Goal: Task Accomplishment & Management: Manage account settings

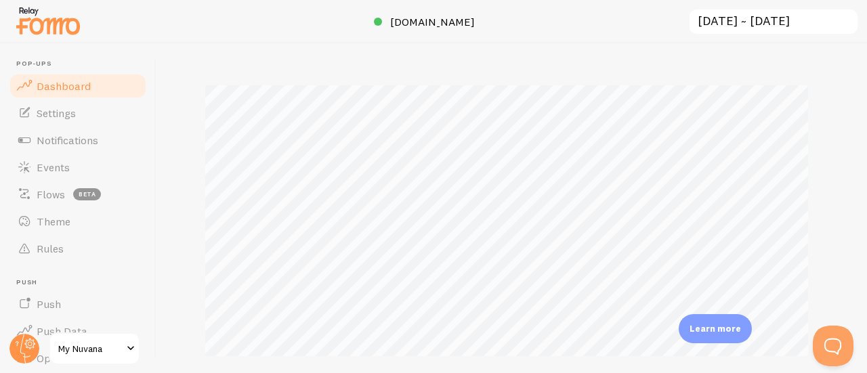
scroll to position [175, 0]
click at [69, 117] on span "Settings" at bounding box center [56, 113] width 39 height 14
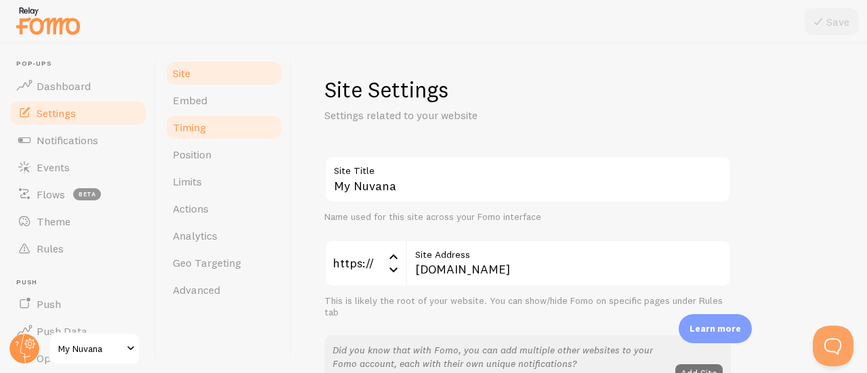
click at [205, 132] on span "Timing" at bounding box center [189, 128] width 33 height 14
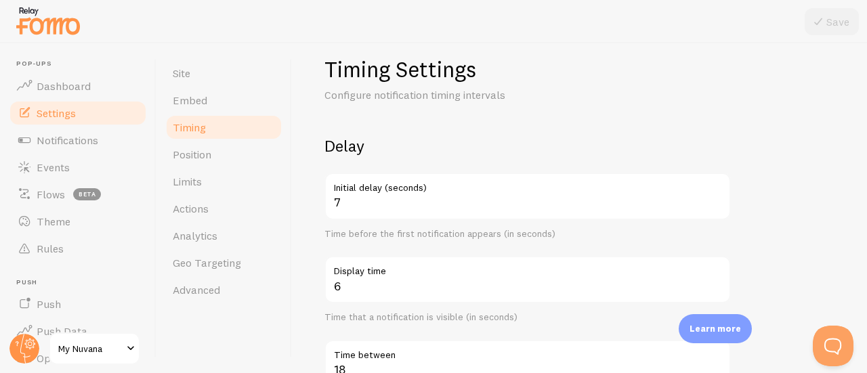
scroll to position [20, 0]
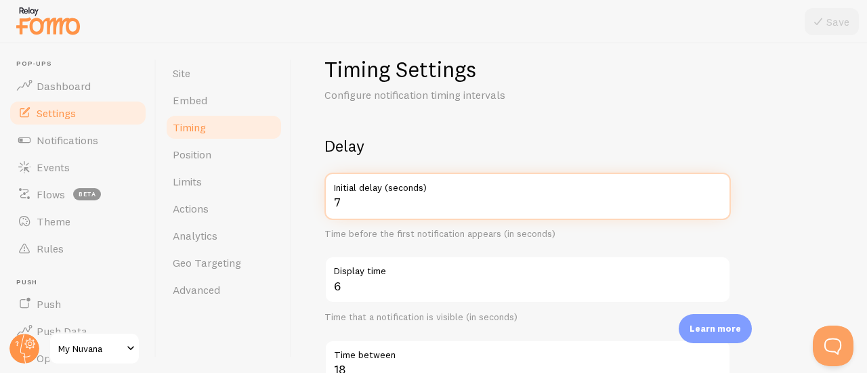
drag, startPoint x: 425, startPoint y: 201, endPoint x: 395, endPoint y: 208, distance: 31.2
click at [395, 208] on input "7" at bounding box center [527, 196] width 406 height 47
type input "2"
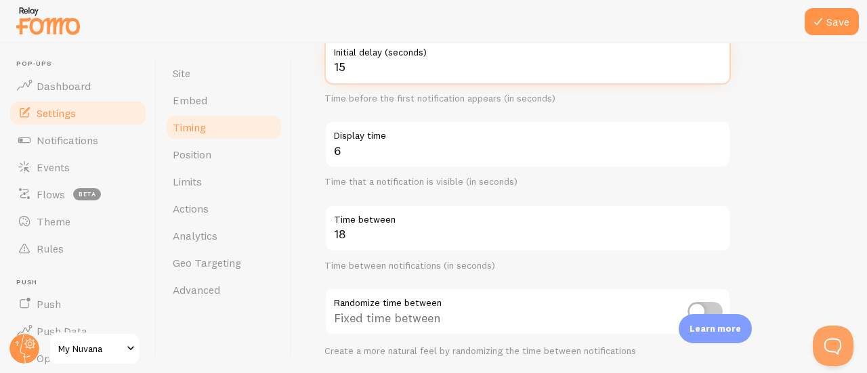
scroll to position [157, 0]
type input "15"
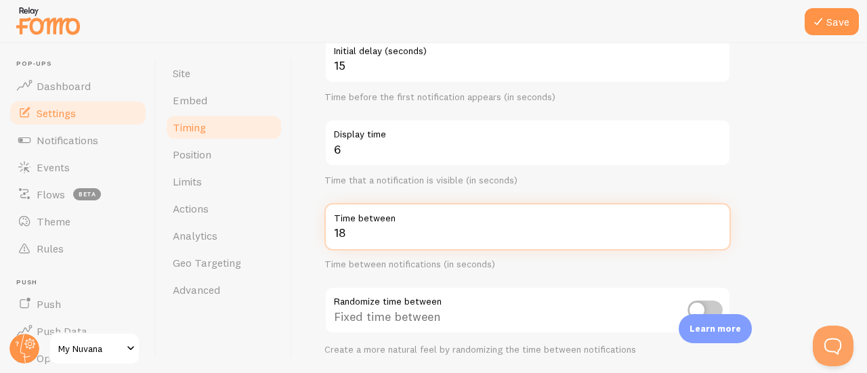
click at [358, 234] on input "18" at bounding box center [527, 226] width 406 height 47
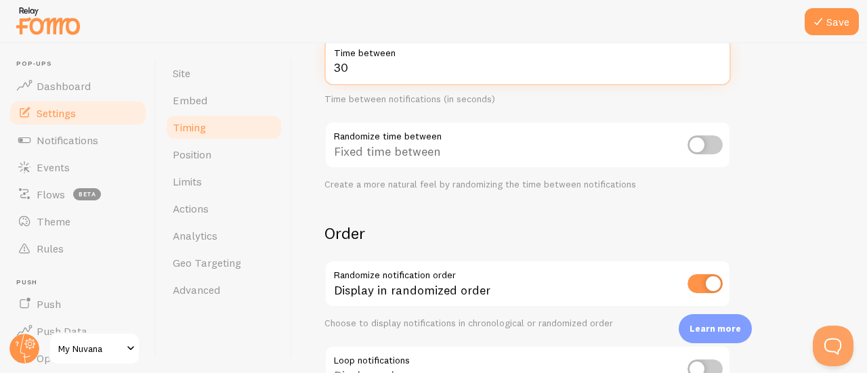
scroll to position [324, 0]
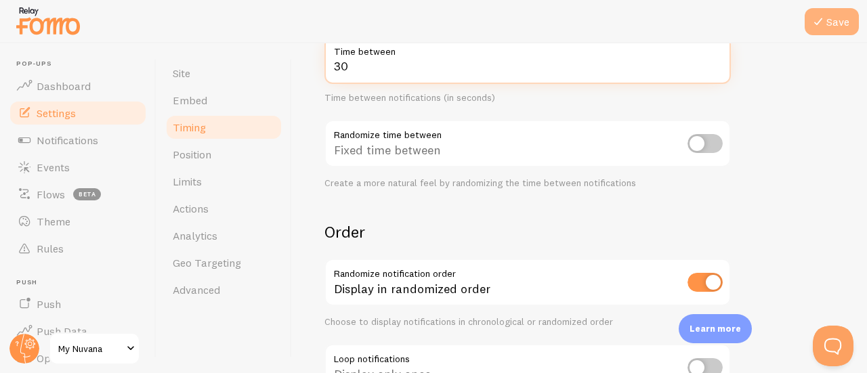
type input "30"
click at [830, 18] on button "Save" at bounding box center [831, 21] width 54 height 27
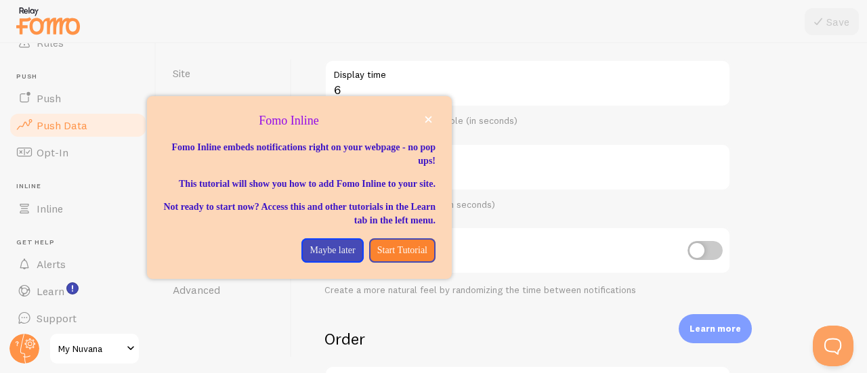
scroll to position [206, 0]
click at [429, 121] on icon "close," at bounding box center [428, 119] width 7 height 7
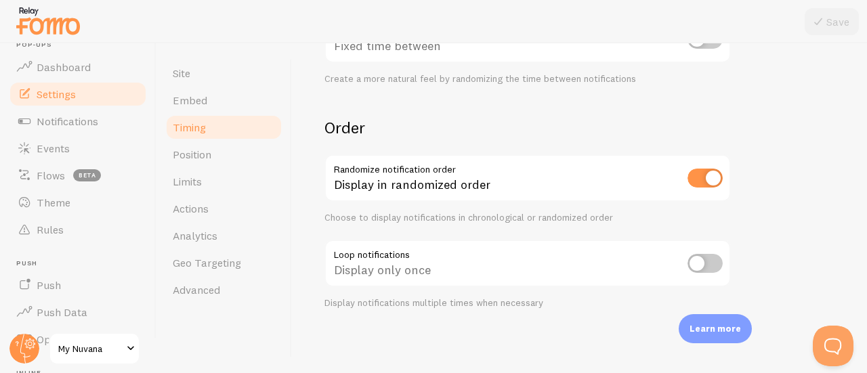
scroll to position [0, 0]
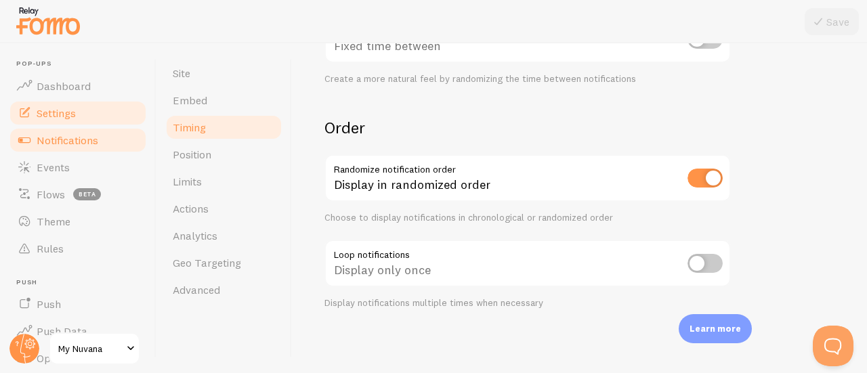
click at [72, 133] on span "Notifications" at bounding box center [68, 140] width 62 height 14
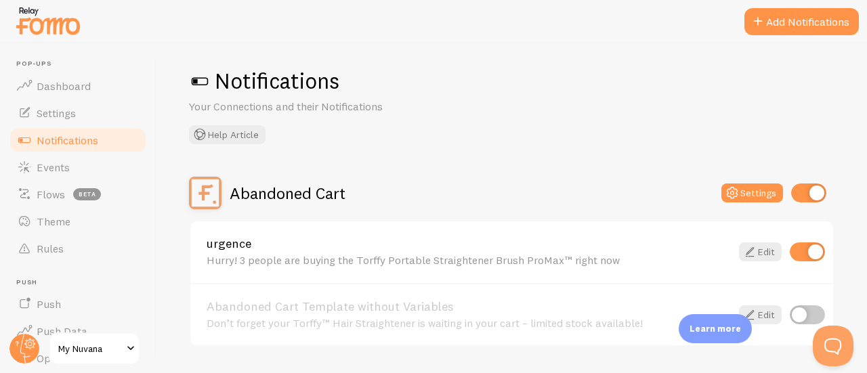
scroll to position [10, 0]
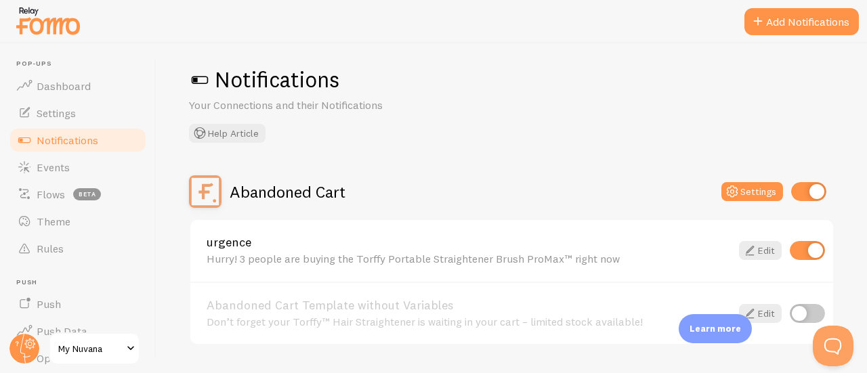
click at [198, 78] on span at bounding box center [200, 80] width 22 height 22
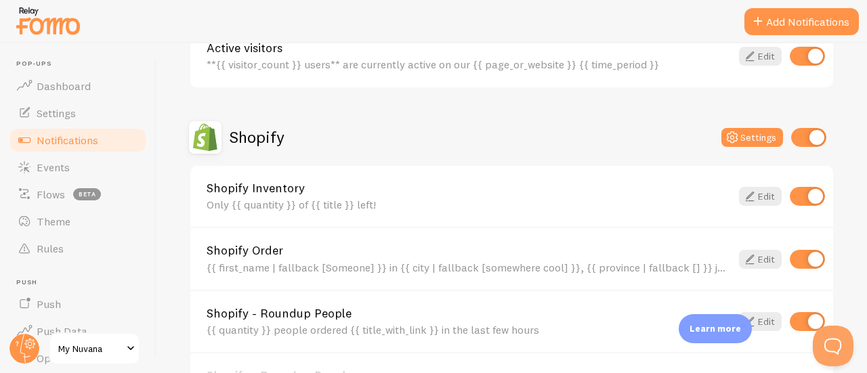
scroll to position [404, 0]
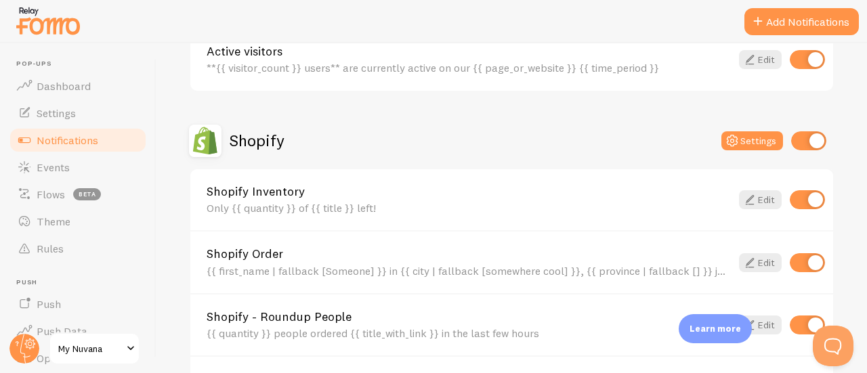
click at [792, 144] on input "checkbox" at bounding box center [808, 140] width 35 height 19
checkbox input "false"
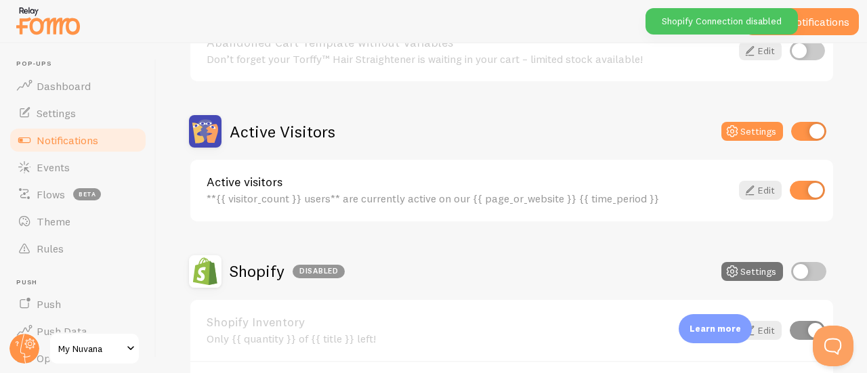
scroll to position [272, 0]
click at [792, 141] on input "checkbox" at bounding box center [808, 132] width 35 height 19
checkbox input "false"
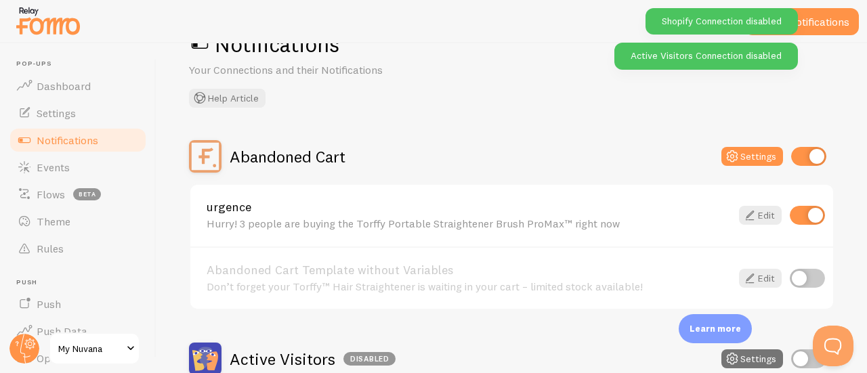
scroll to position [41, 0]
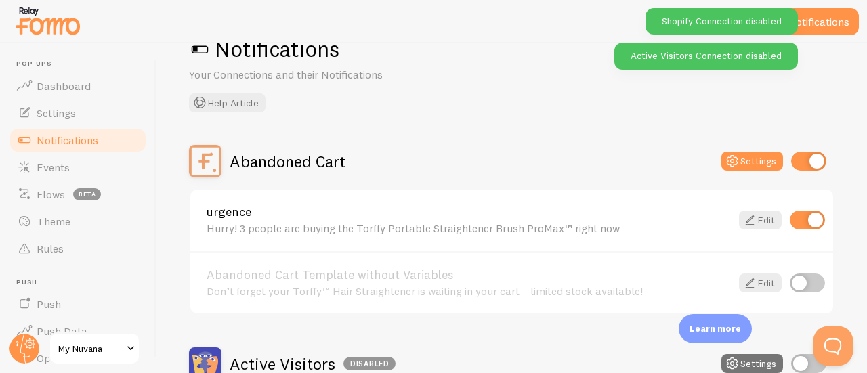
click at [798, 165] on input "checkbox" at bounding box center [808, 161] width 35 height 19
checkbox input "false"
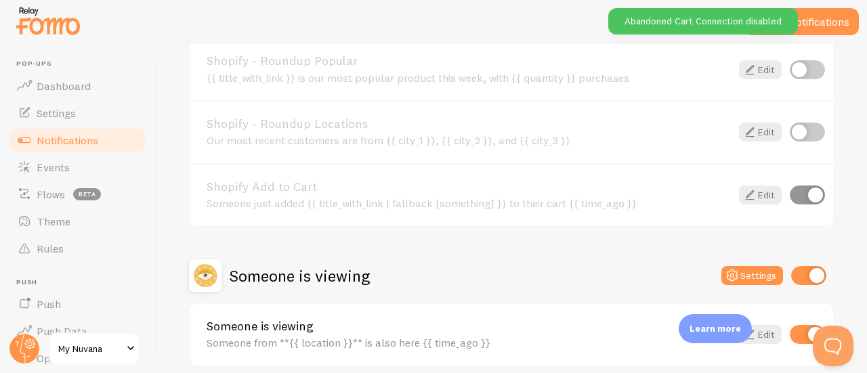
scroll to position [723, 0]
click at [795, 267] on input "checkbox" at bounding box center [808, 274] width 35 height 19
checkbox input "false"
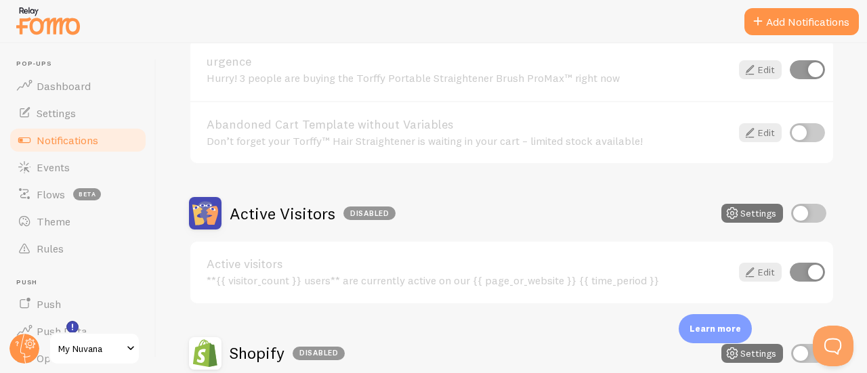
scroll to position [213, 0]
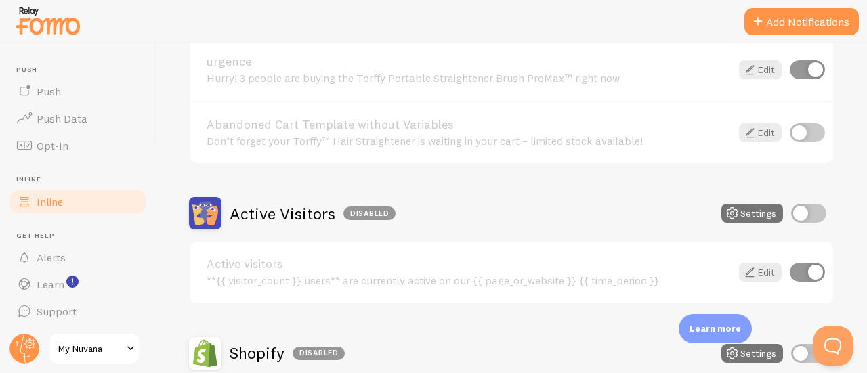
click at [62, 196] on span "Inline" at bounding box center [50, 202] width 26 height 14
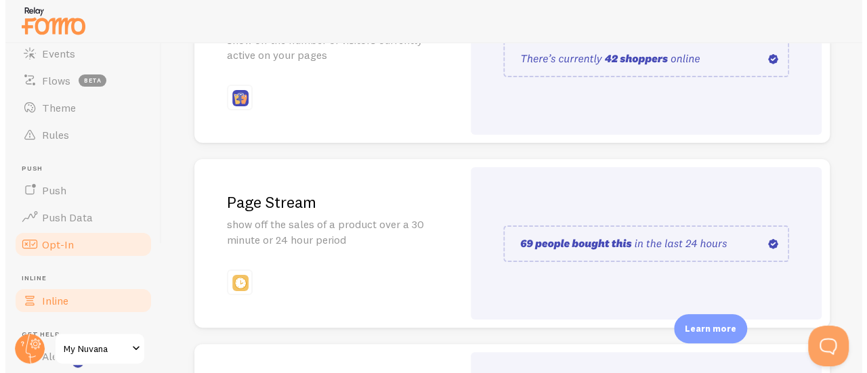
scroll to position [111, 0]
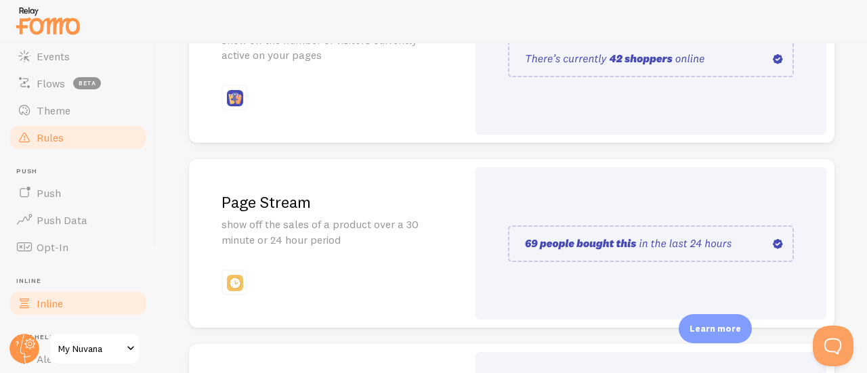
click at [77, 141] on link "Rules" at bounding box center [77, 137] width 139 height 27
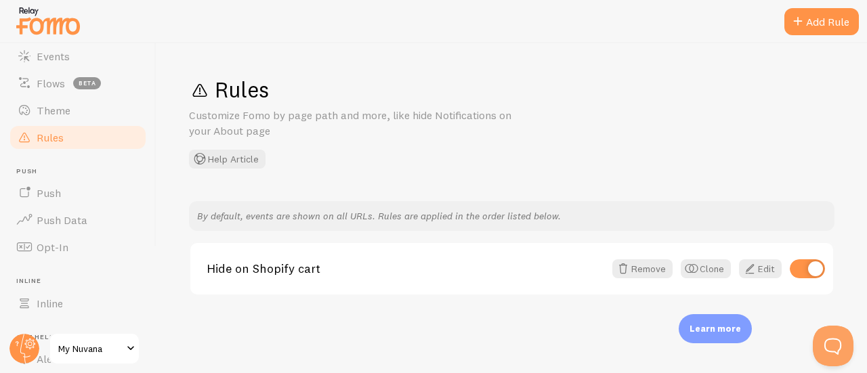
scroll to position [213, 0]
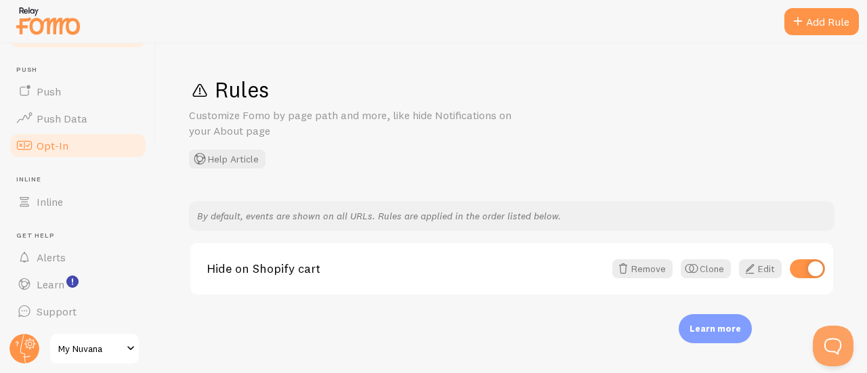
click at [65, 143] on span "Opt-In" at bounding box center [53, 146] width 32 height 14
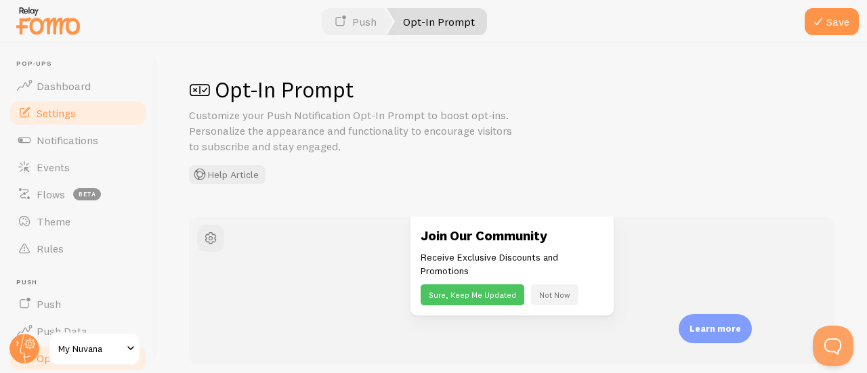
click at [57, 116] on span "Settings" at bounding box center [56, 113] width 39 height 14
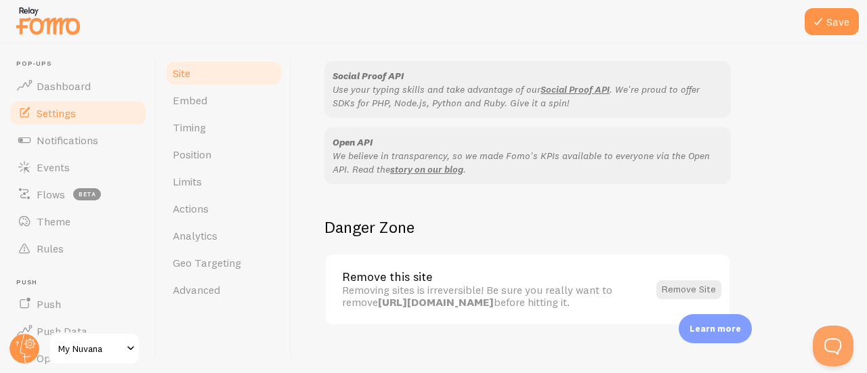
scroll to position [905, 0]
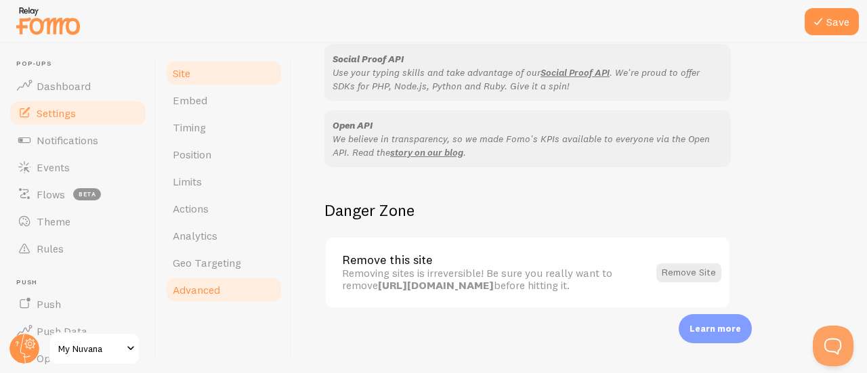
click at [221, 288] on link "Advanced" at bounding box center [224, 289] width 119 height 27
click at [121, 347] on span "My Nuvana" at bounding box center [90, 349] width 64 height 16
